Goal: Task Accomplishment & Management: Complete application form

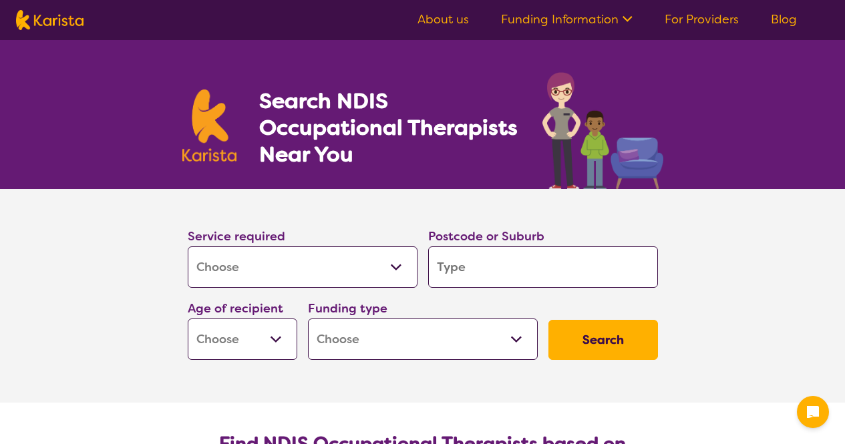
select select "[MEDICAL_DATA]"
click at [522, 243] on label "Postcode or Suburb" at bounding box center [486, 236] width 116 height 16
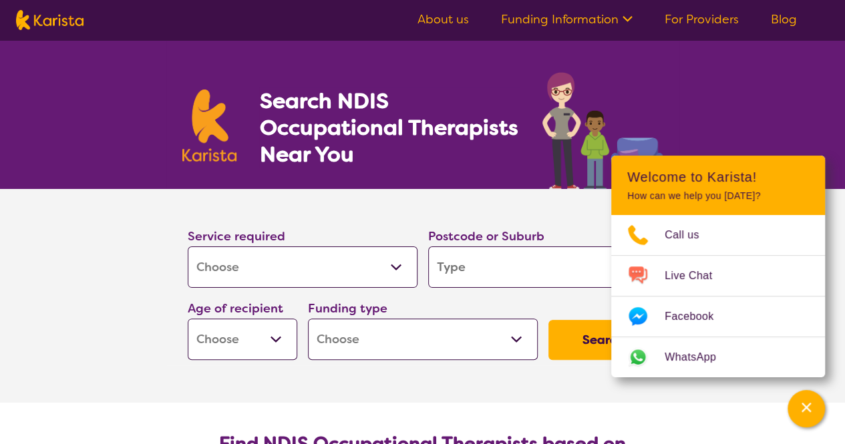
drag, startPoint x: 510, startPoint y: 260, endPoint x: 507, endPoint y: 251, distance: 9.9
click at [510, 261] on input "search" at bounding box center [543, 266] width 230 height 41
type input "5"
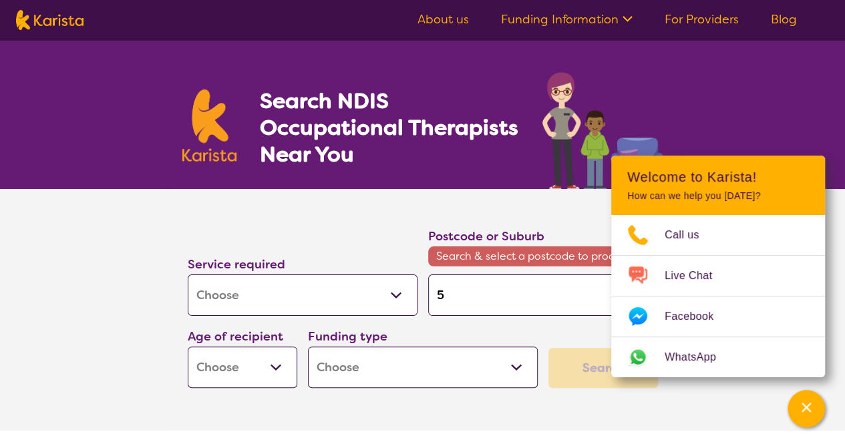
type input "54"
type input "540"
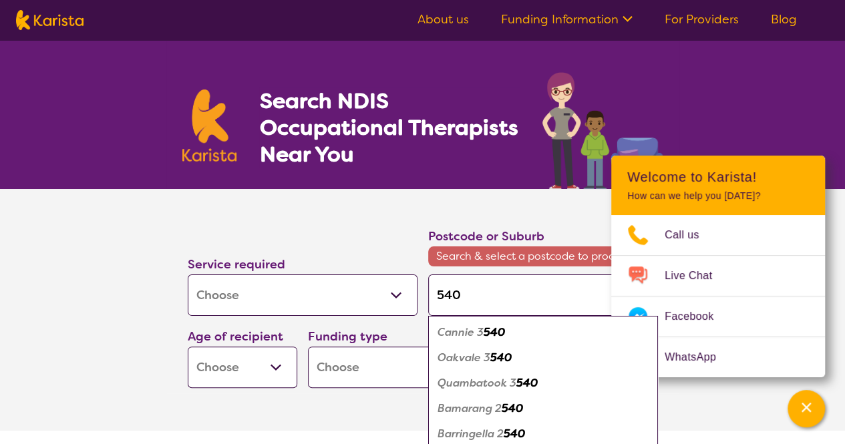
type input "5401"
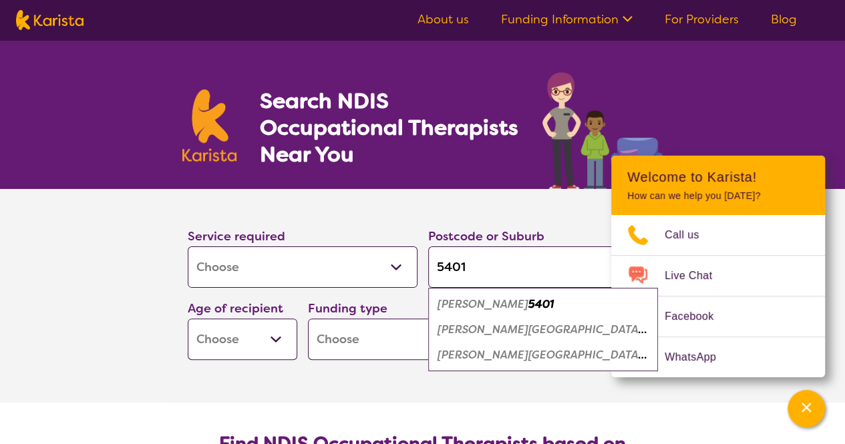
type input "5401"
click at [515, 331] on em "[PERSON_NAME][GEOGRAPHIC_DATA]" at bounding box center [541, 330] width 209 height 14
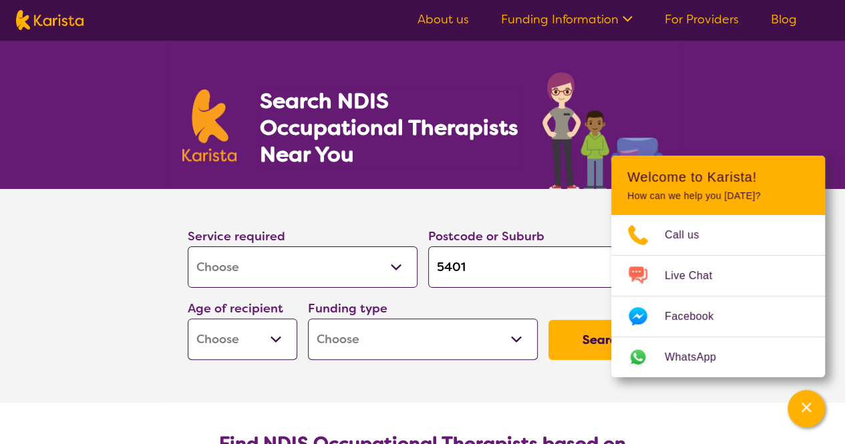
click at [587, 343] on button "Search" at bounding box center [603, 340] width 110 height 40
click at [299, 335] on div "Age of recipient Early Childhood - 0 to 9 Child - 10 to 11 Adolescent - 12 to 1…" at bounding box center [242, 329] width 120 height 72
click at [282, 336] on select "Early Childhood - 0 to 9 Child - 10 to 11 Adolescent - 12 to 17 Adult - 18 to 6…" at bounding box center [243, 339] width 110 height 41
select select "EC"
click at [188, 319] on select "Early Childhood - 0 to 9 Child - 10 to 11 Adolescent - 12 to 17 Adult - 18 to 6…" at bounding box center [243, 339] width 110 height 41
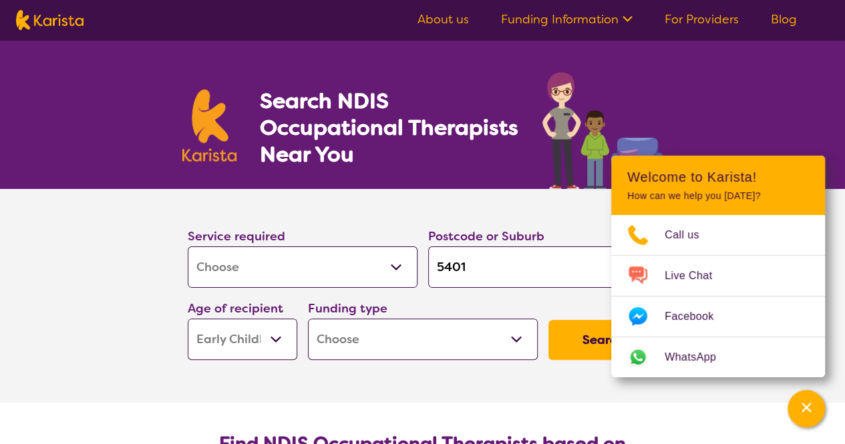
select select "EC"
click at [406, 342] on select "Home Care Package (HCP) National Disability Insurance Scheme (NDIS) I don't know" at bounding box center [423, 339] width 230 height 41
select select "NDIS"
click at [308, 319] on select "Home Care Package (HCP) National Disability Insurance Scheme (NDIS) I don't know" at bounding box center [423, 339] width 230 height 41
select select "NDIS"
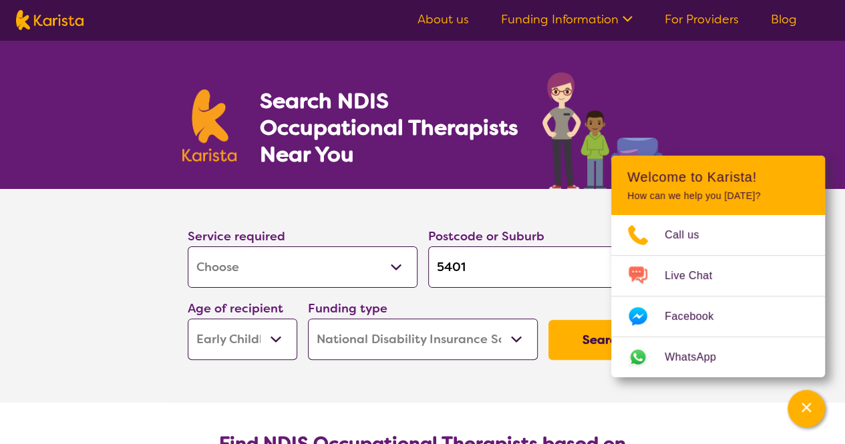
click at [565, 351] on button "Search" at bounding box center [603, 340] width 110 height 40
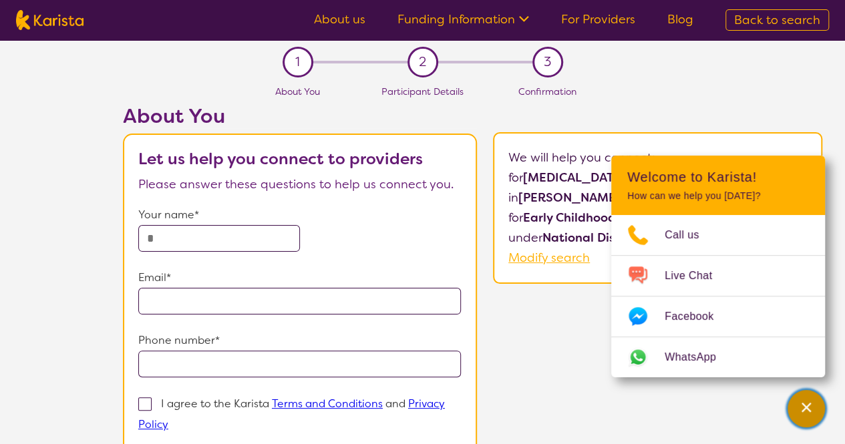
click at [808, 407] on icon "Channel Menu" at bounding box center [805, 407] width 13 height 13
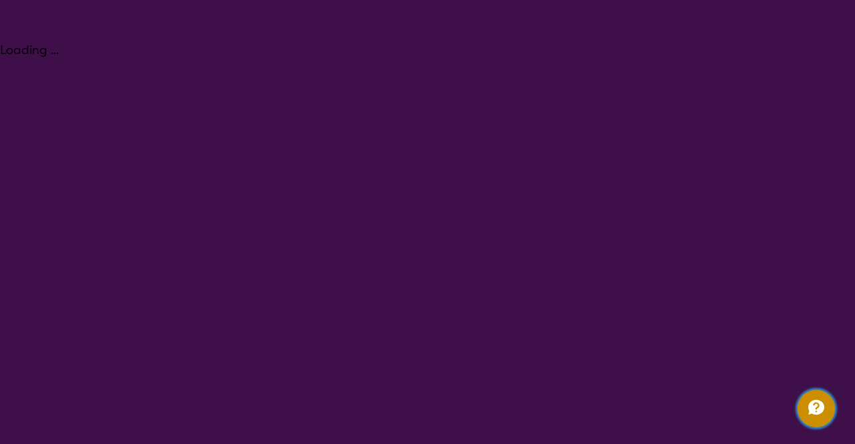
select select "[MEDICAL_DATA]"
select select "EC"
select select "NDIS"
select select "[MEDICAL_DATA]"
select select "EC"
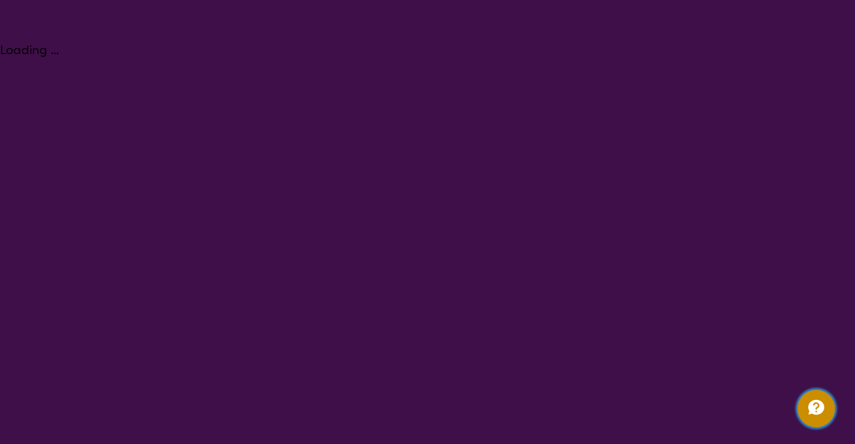
select select "NDIS"
